Goal: Information Seeking & Learning: Learn about a topic

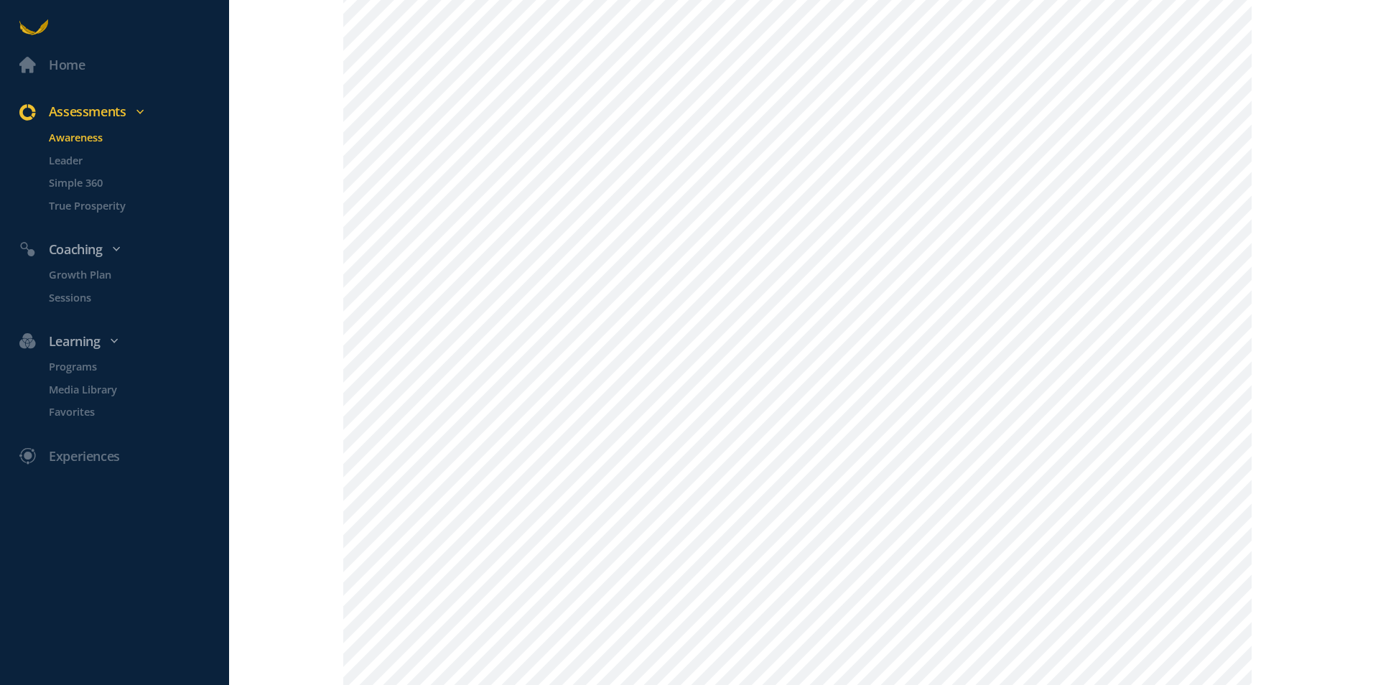
scroll to position [1221, 0]
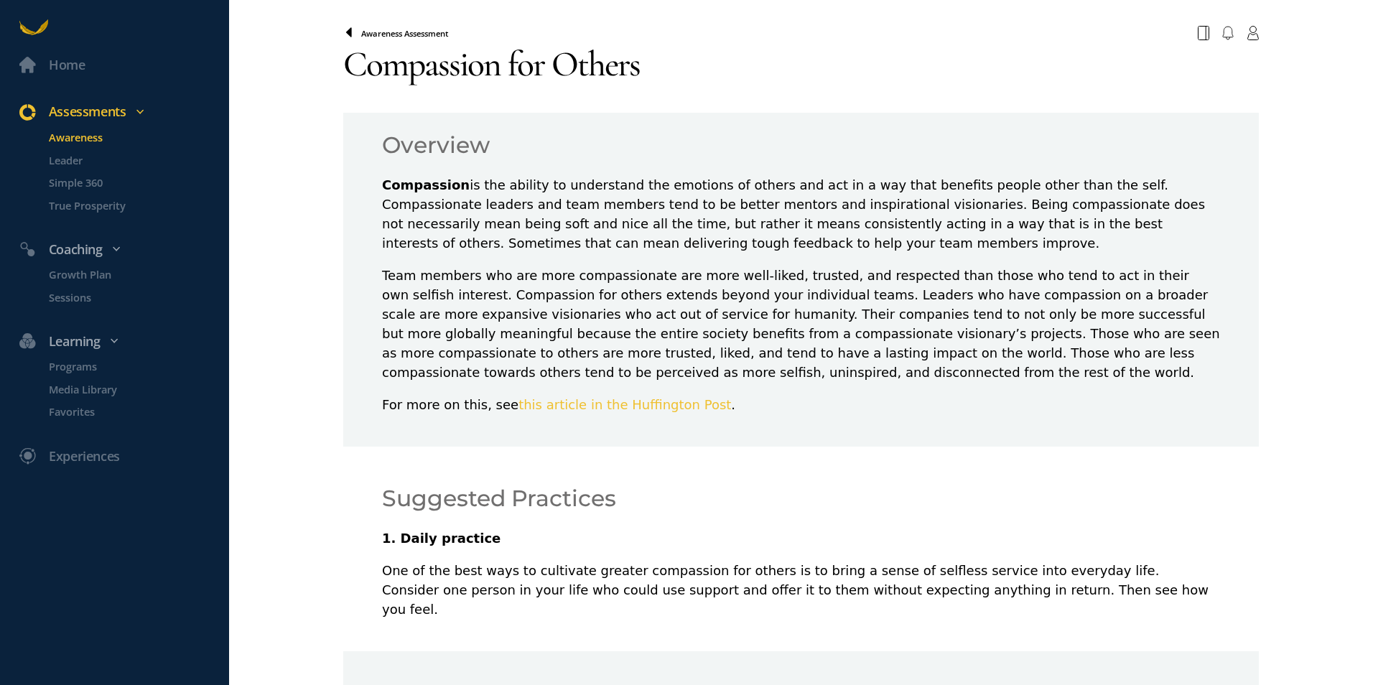
click at [344, 34] on icon at bounding box center [348, 32] width 11 height 11
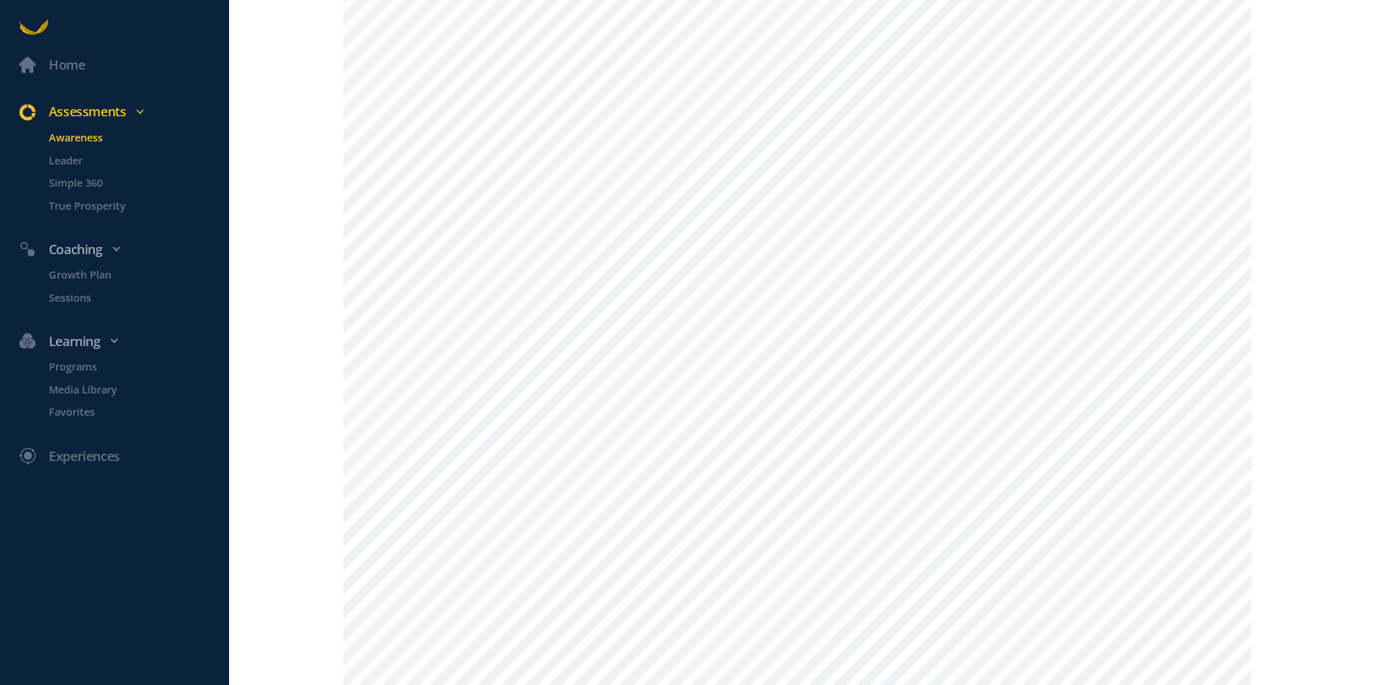
scroll to position [1362, 0]
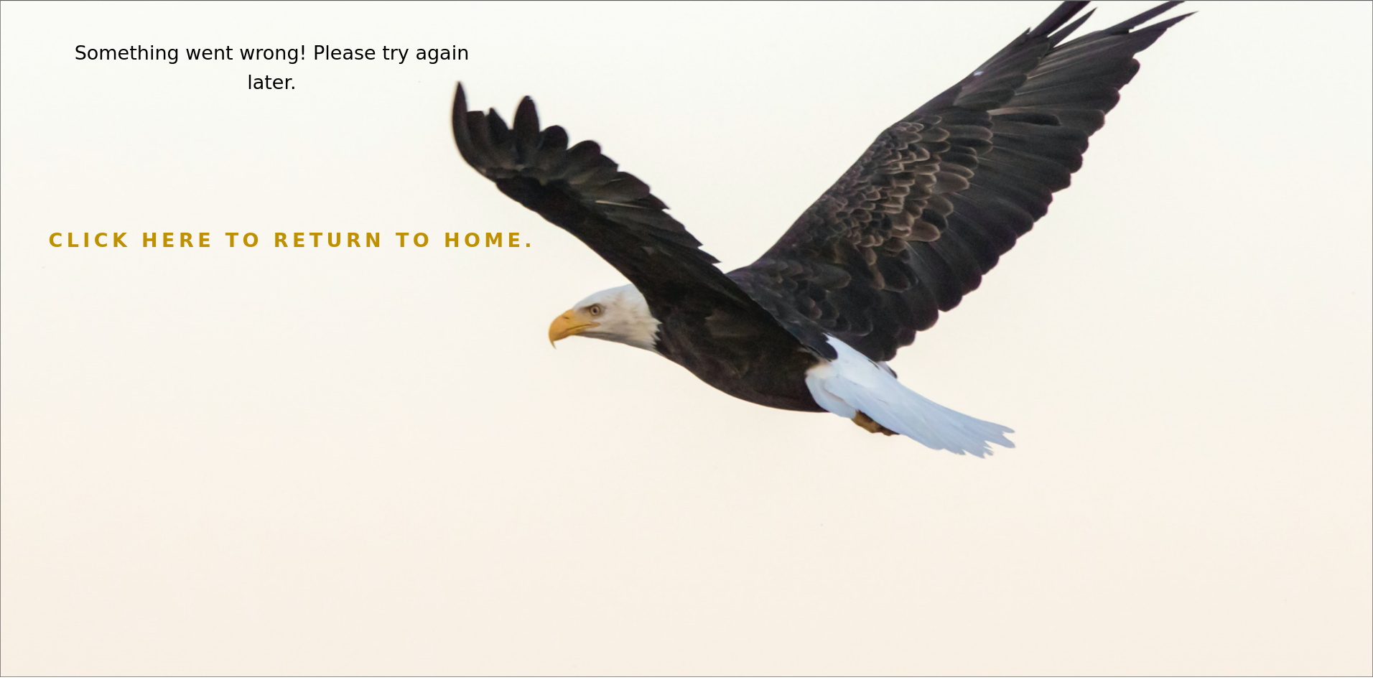
click at [300, 226] on p "CLICK HERE TO RETURN TO HOME." at bounding box center [687, 240] width 1276 height 29
